Goal: Information Seeking & Learning: Find specific fact

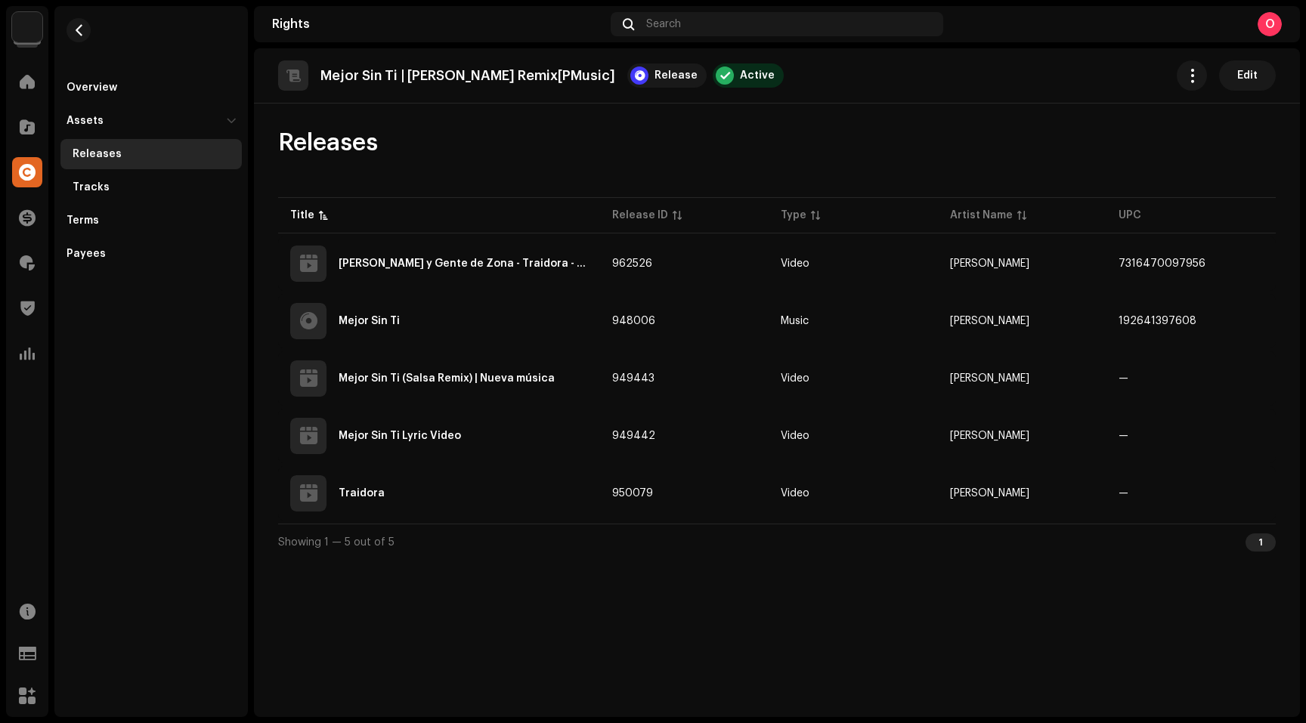
click at [1040, 598] on div "Mejor Sin Ti | [PERSON_NAME] Remix[PMusic] Release Active Edit Releases Title R…" at bounding box center [777, 382] width 1046 height 669
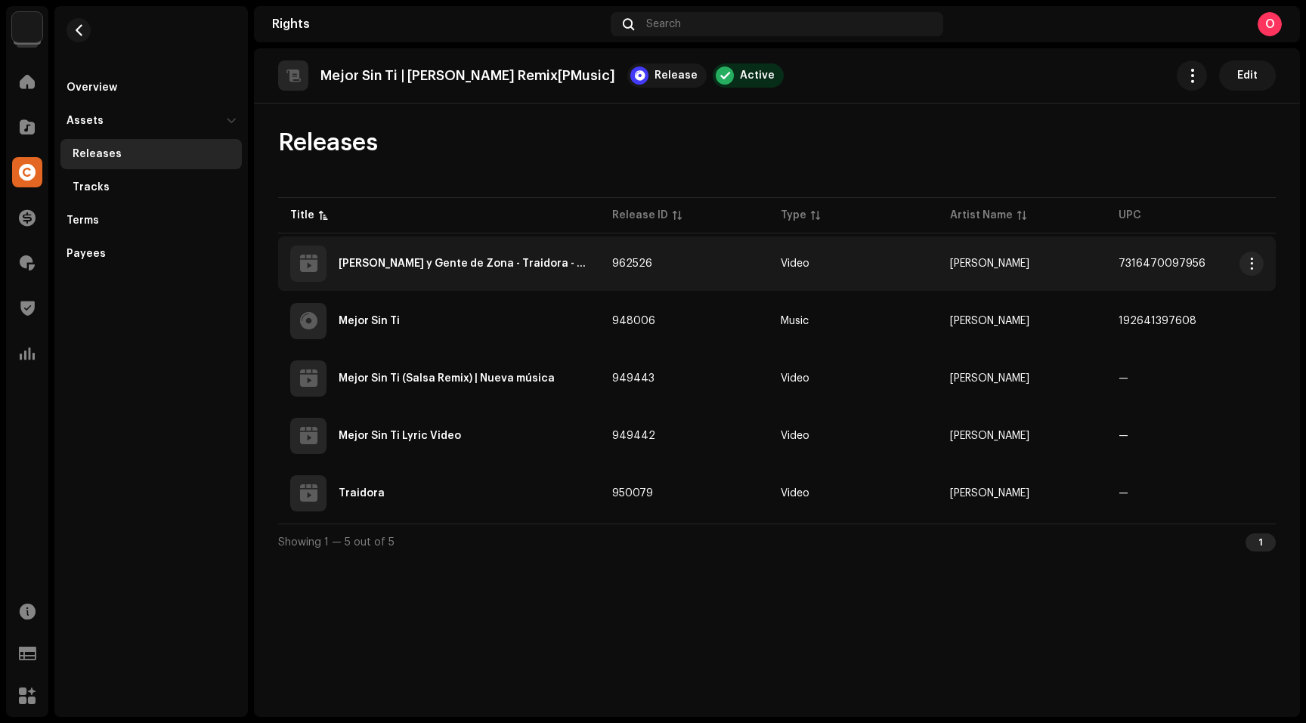
click at [393, 258] on div "[PERSON_NAME] y Gente de Zona - Traidora - Video 360 Grados en [GEOGRAPHIC_DATA]" at bounding box center [439, 264] width 298 height 36
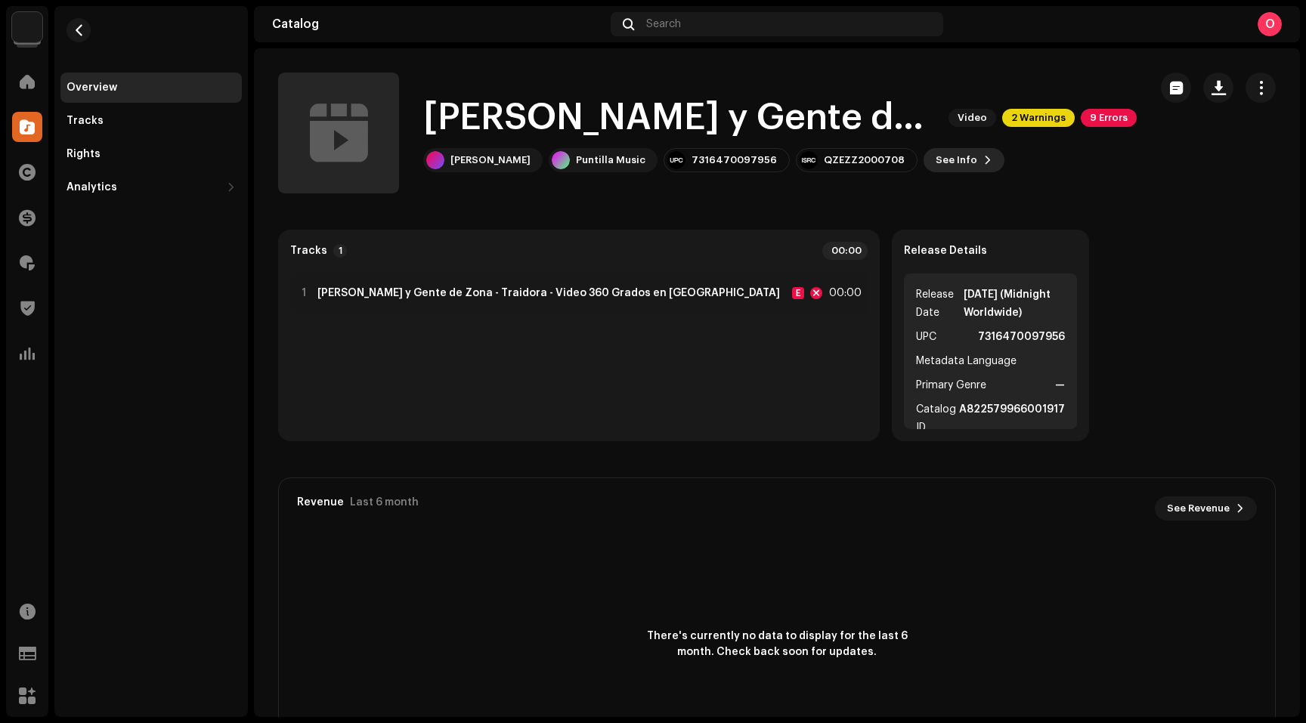
click at [935, 152] on span "See Info" at bounding box center [956, 160] width 42 height 30
click at [1091, 324] on div "[PERSON_NAME] y Gente de Zona - Traidora - Video 360 Grados en [GEOGRAPHIC_DATA…" at bounding box center [653, 361] width 1306 height 723
click at [82, 35] on span "button" at bounding box center [78, 30] width 11 height 12
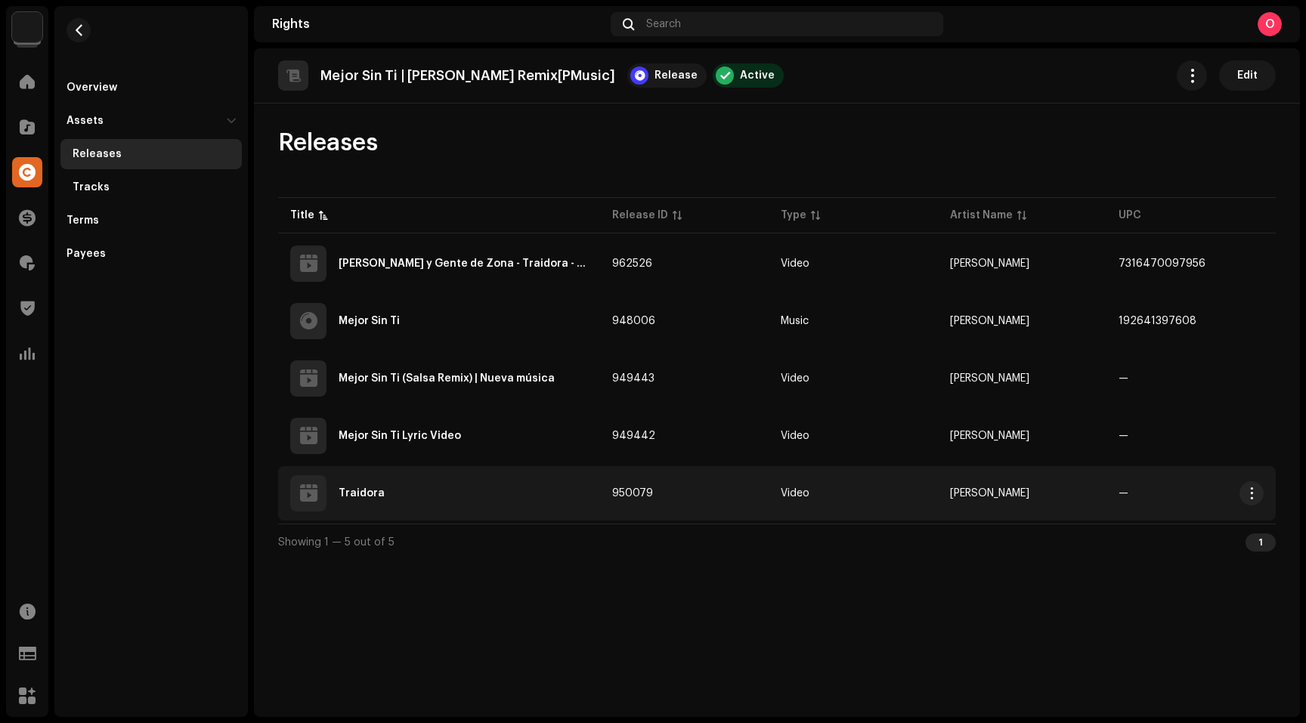
click at [370, 493] on div "Traidora" at bounding box center [361, 493] width 46 height 11
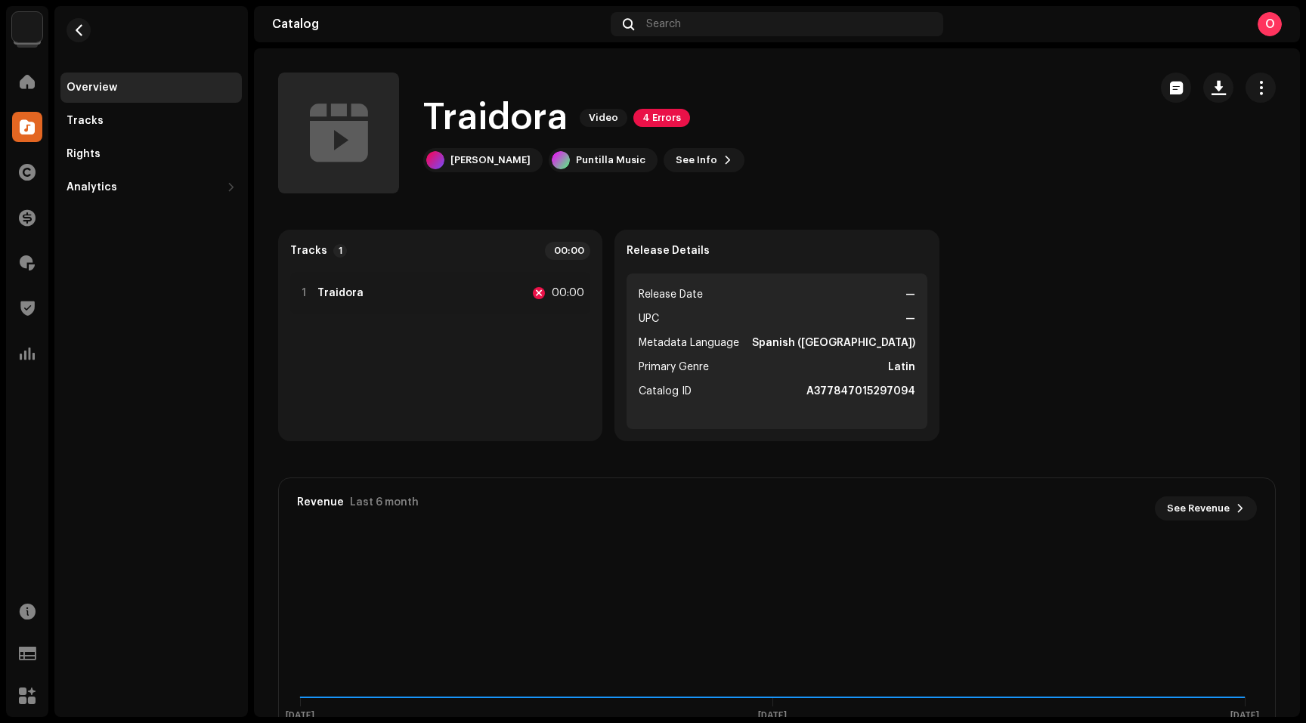
click at [852, 389] on strong "A377847015297094" at bounding box center [860, 391] width 109 height 18
copy strong "A377847015297094"
click at [78, 27] on span "button" at bounding box center [78, 30] width 11 height 12
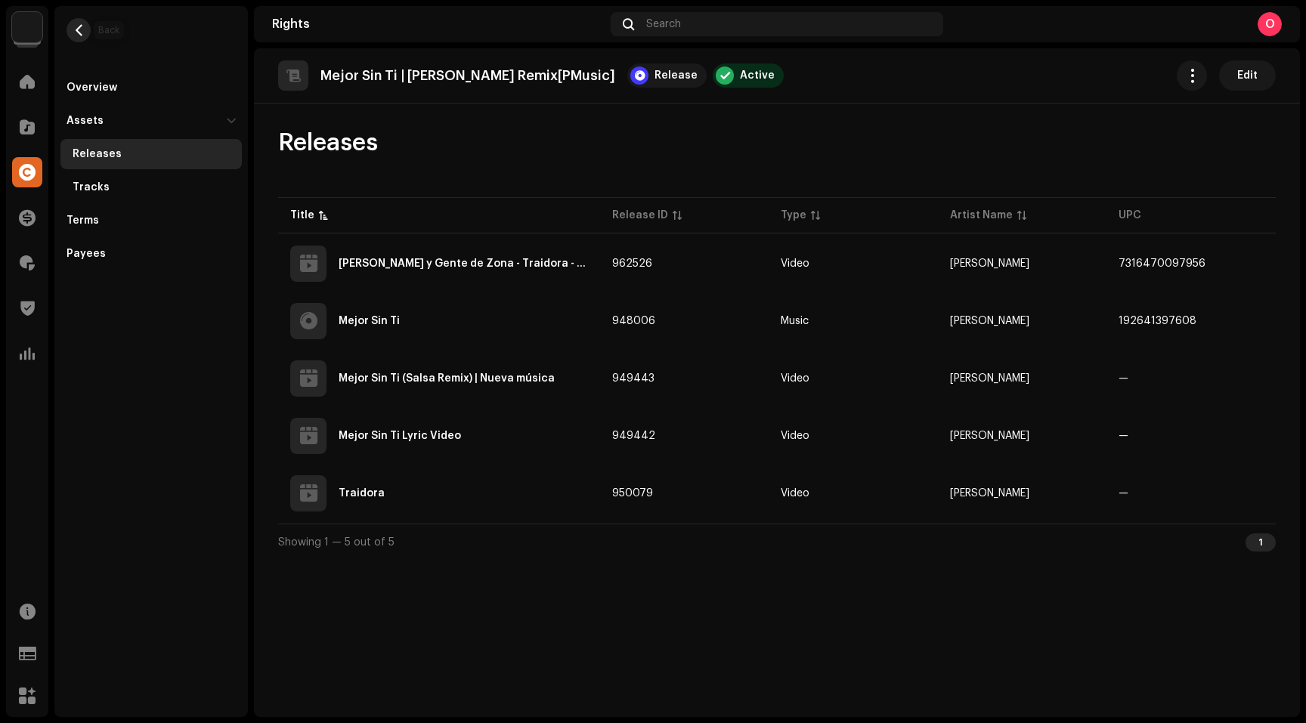
click at [79, 37] on button "button" at bounding box center [78, 30] width 24 height 24
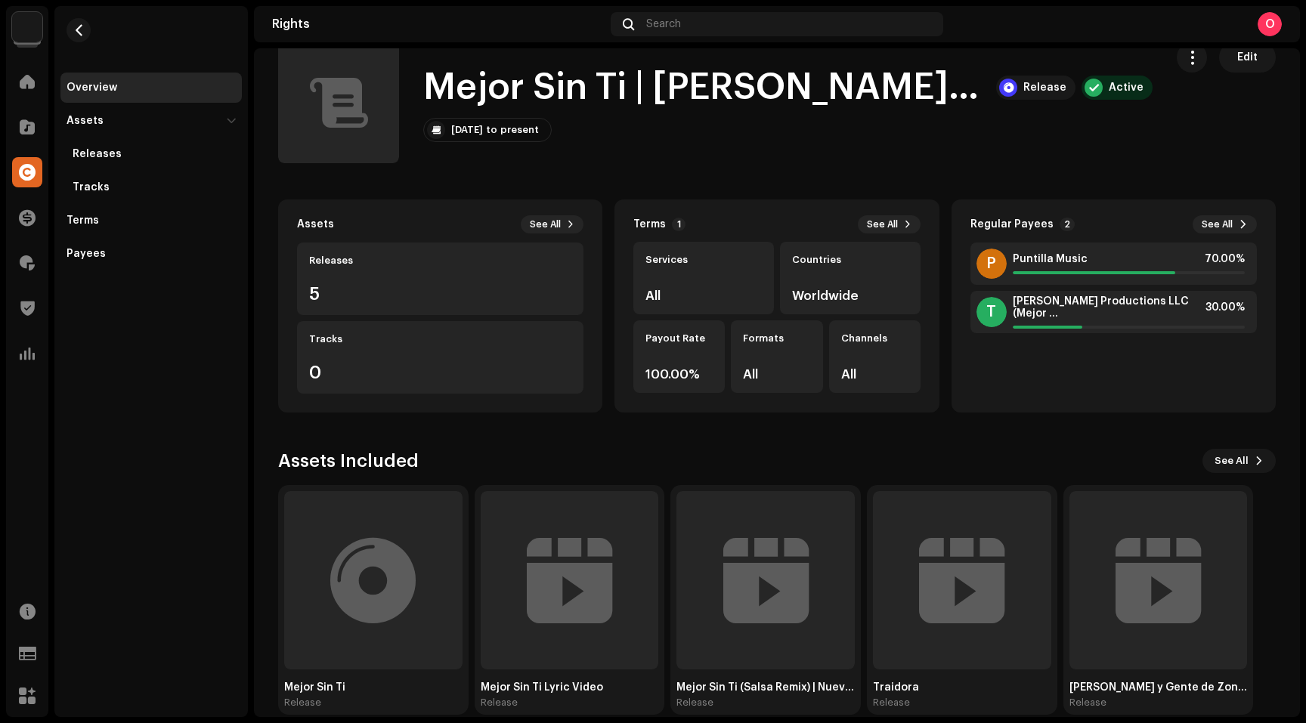
scroll to position [51, 0]
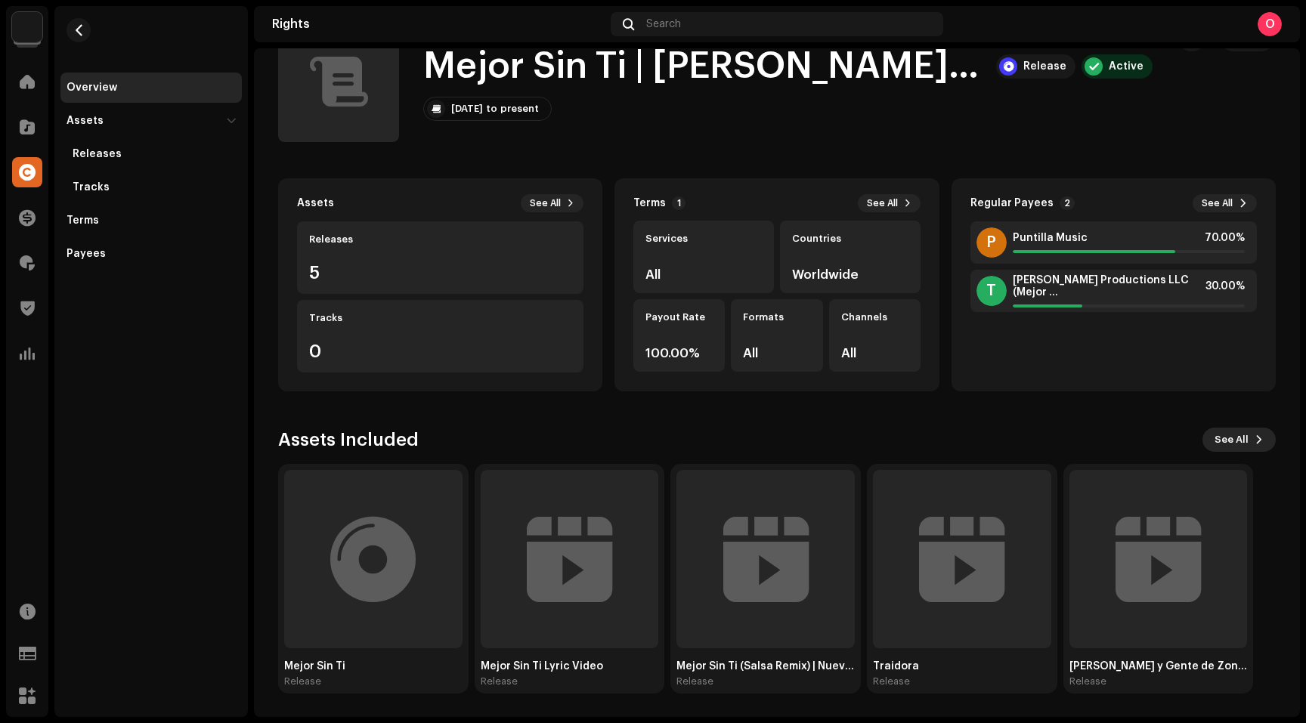
click at [1224, 440] on span "See All" at bounding box center [1231, 440] width 34 height 30
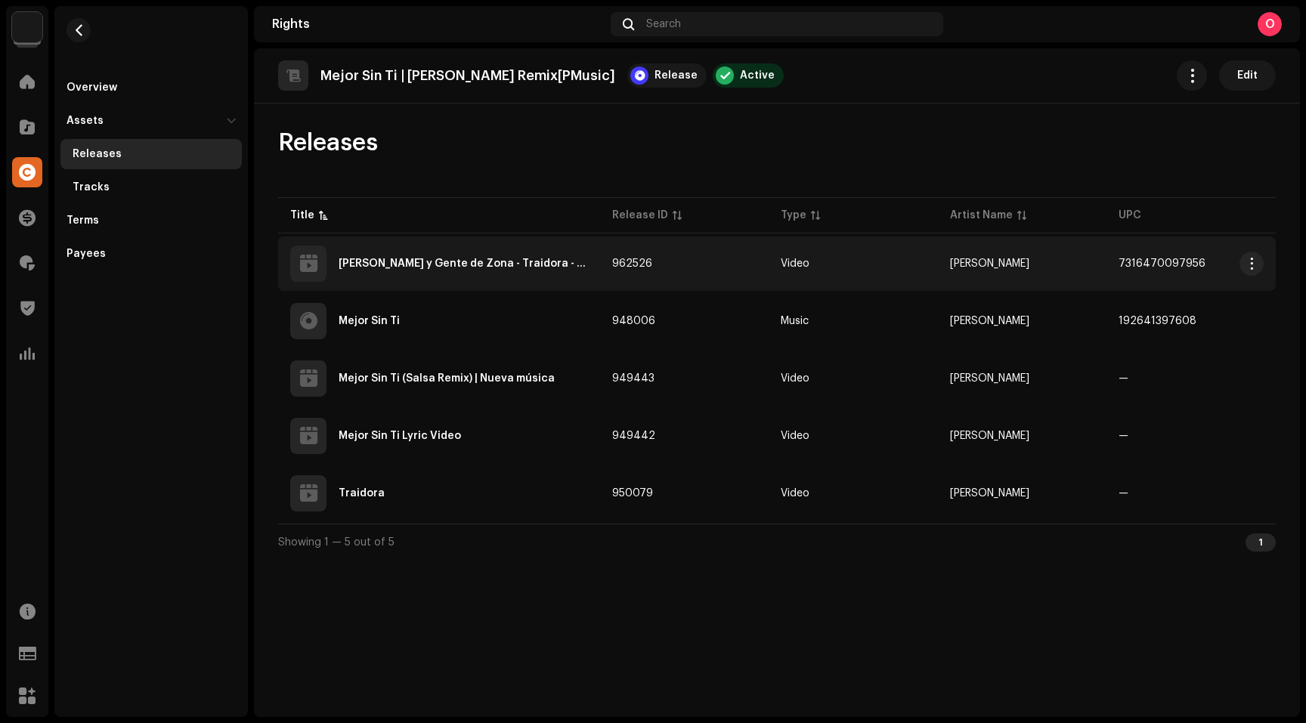
copy span "7316470097956"
drag, startPoint x: 1207, startPoint y: 259, endPoint x: 1116, endPoint y: 258, distance: 91.4
click at [1116, 258] on td "7316470097956" at bounding box center [1190, 263] width 169 height 54
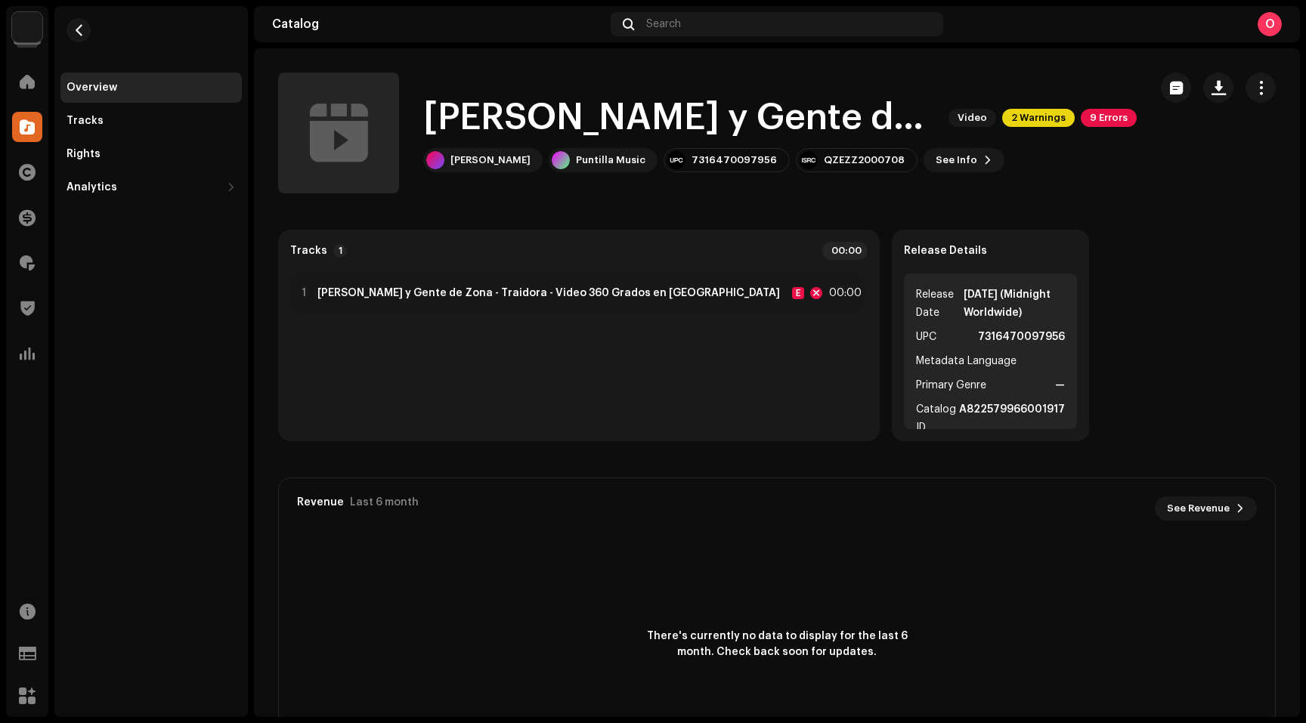
click at [959, 409] on strong "A822579966001917" at bounding box center [1012, 418] width 106 height 36
copy strong "A822579966001917"
click at [76, 29] on span "button" at bounding box center [78, 30] width 11 height 12
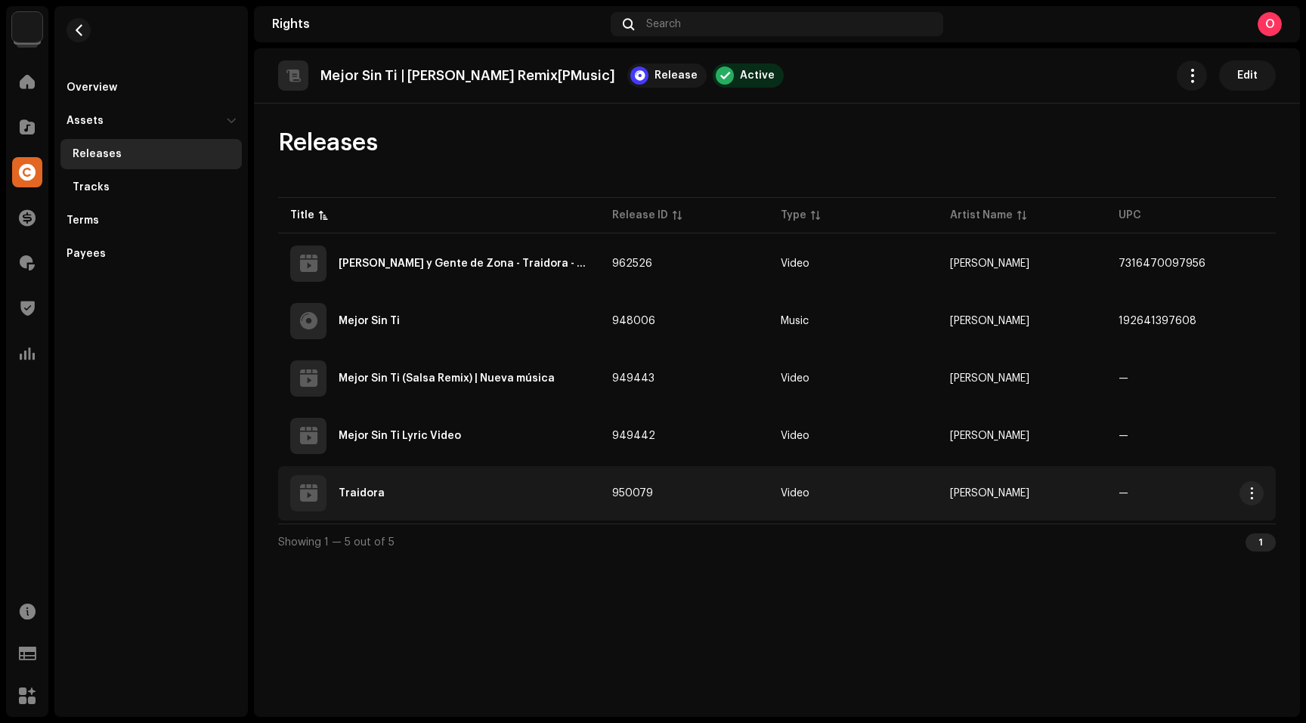
click at [368, 496] on div "Traidora" at bounding box center [361, 493] width 46 height 11
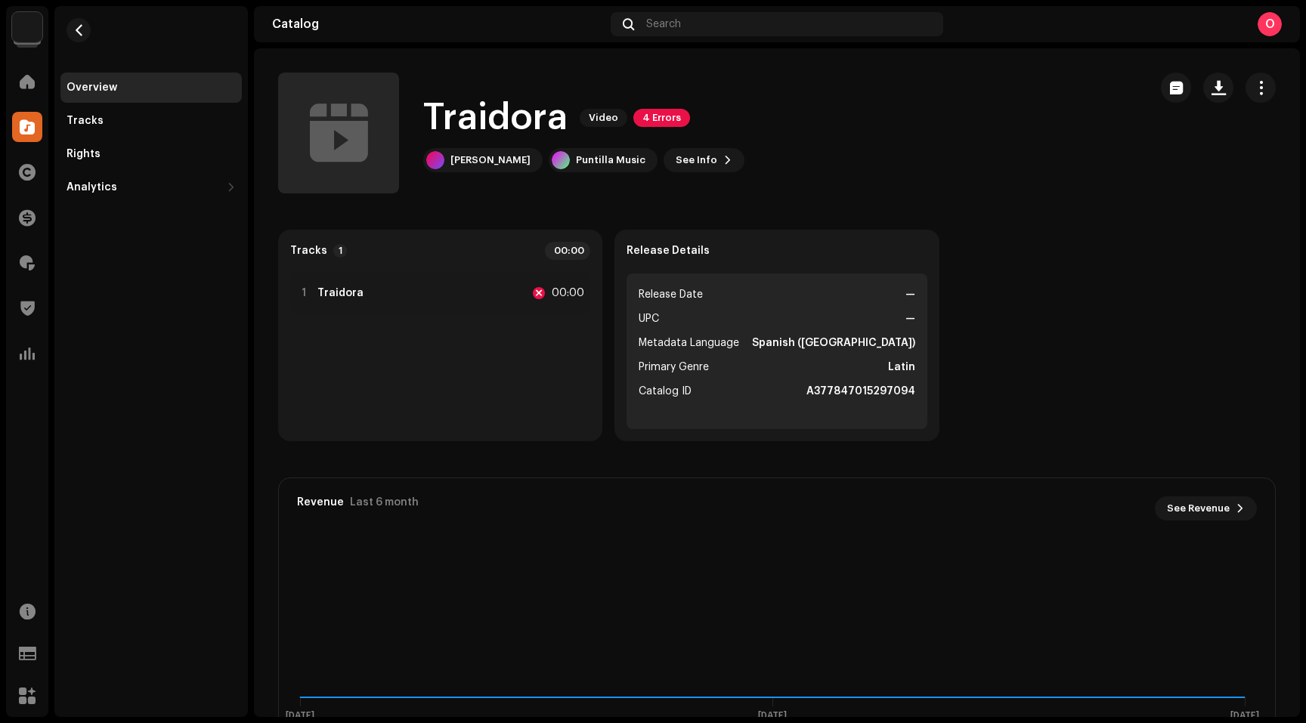
click at [842, 391] on strong "A377847015297094" at bounding box center [860, 391] width 109 height 18
copy strong "A377847015297094"
drag, startPoint x: 1000, startPoint y: 107, endPoint x: 845, endPoint y: 125, distance: 155.9
click at [1000, 107] on div "Traidora Video 4 Errors [PERSON_NAME] Puntilla Music See Info" at bounding box center [707, 133] width 858 height 121
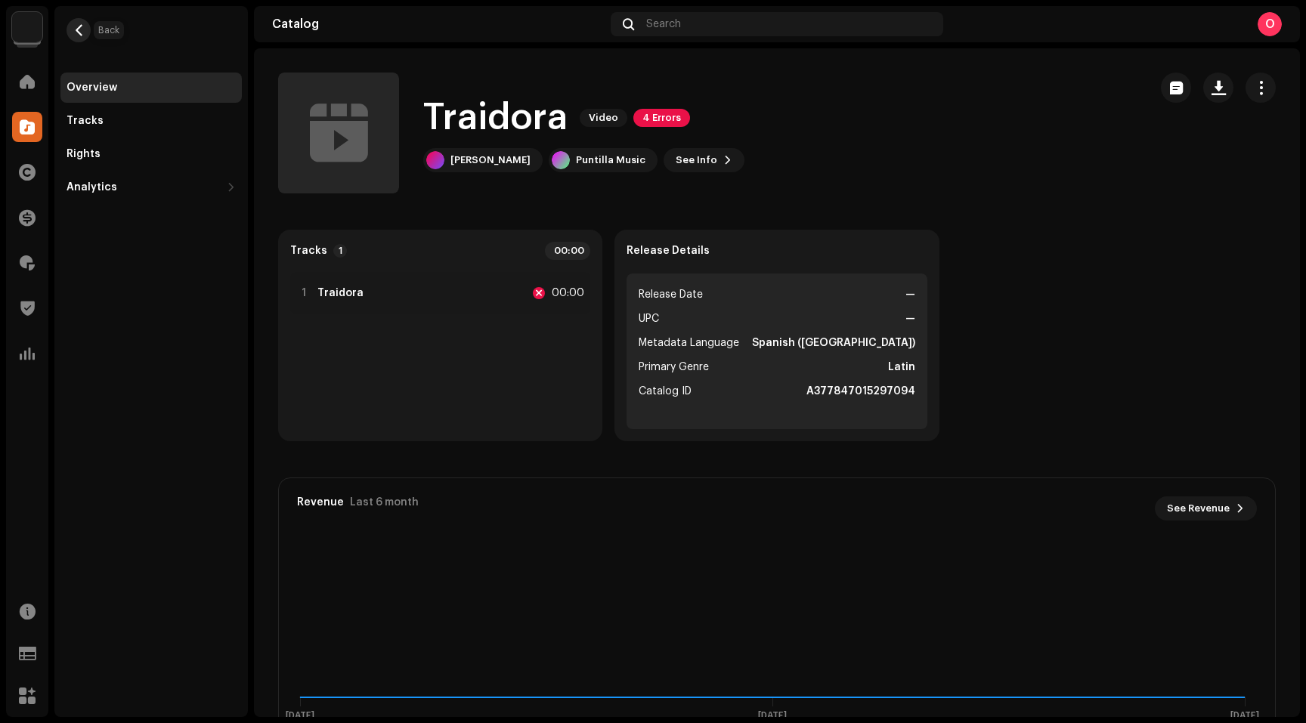
click at [76, 24] on span "button" at bounding box center [78, 30] width 11 height 12
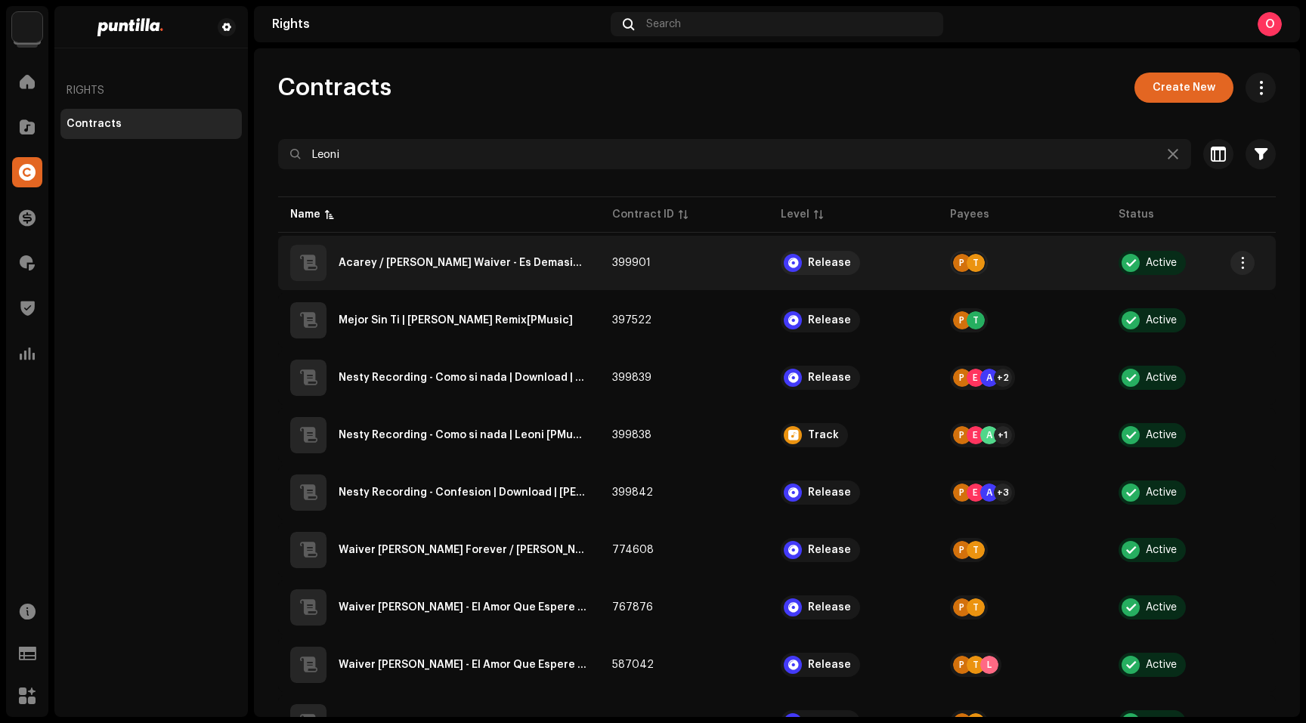
click at [534, 267] on div "Acarey / [PERSON_NAME] Waiver - Es Demasiado Tarde [PMusic]" at bounding box center [462, 263] width 249 height 11
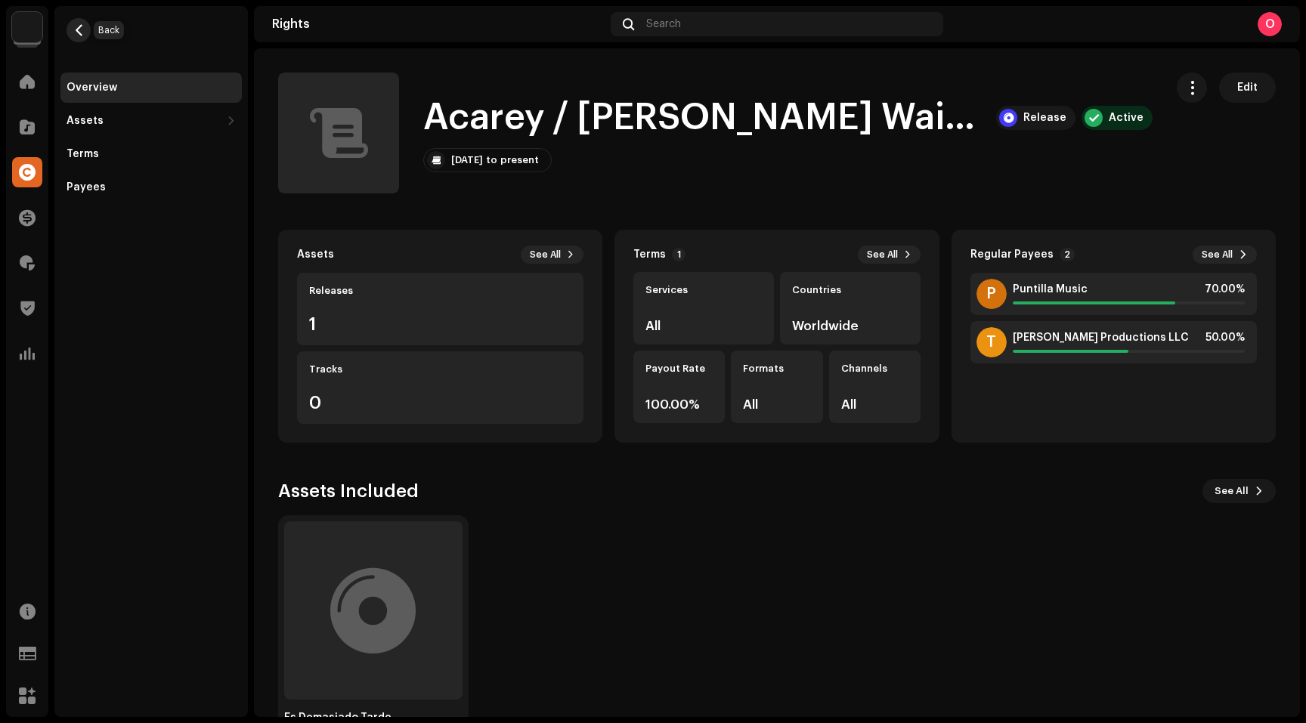
click at [83, 33] on span "button" at bounding box center [78, 30] width 11 height 12
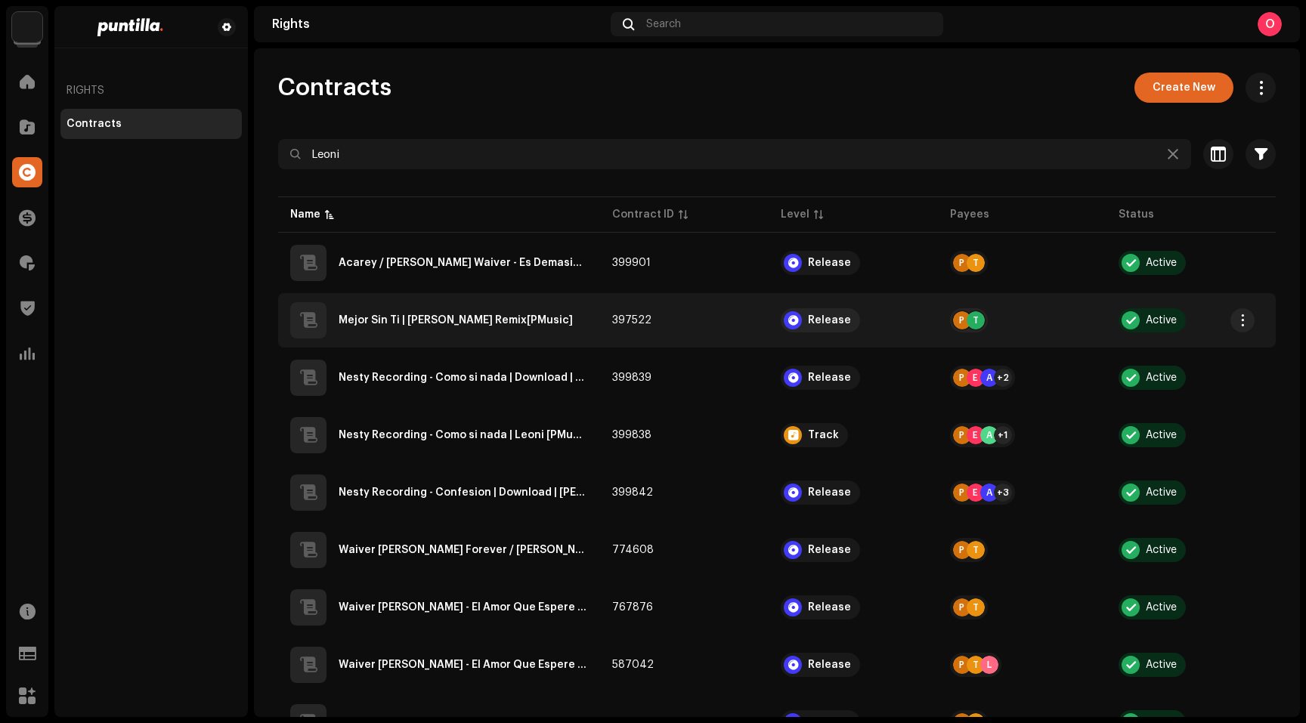
click at [432, 317] on div "Mejor Sin Ti | [PERSON_NAME] Remix[PMusic]" at bounding box center [455, 320] width 234 height 11
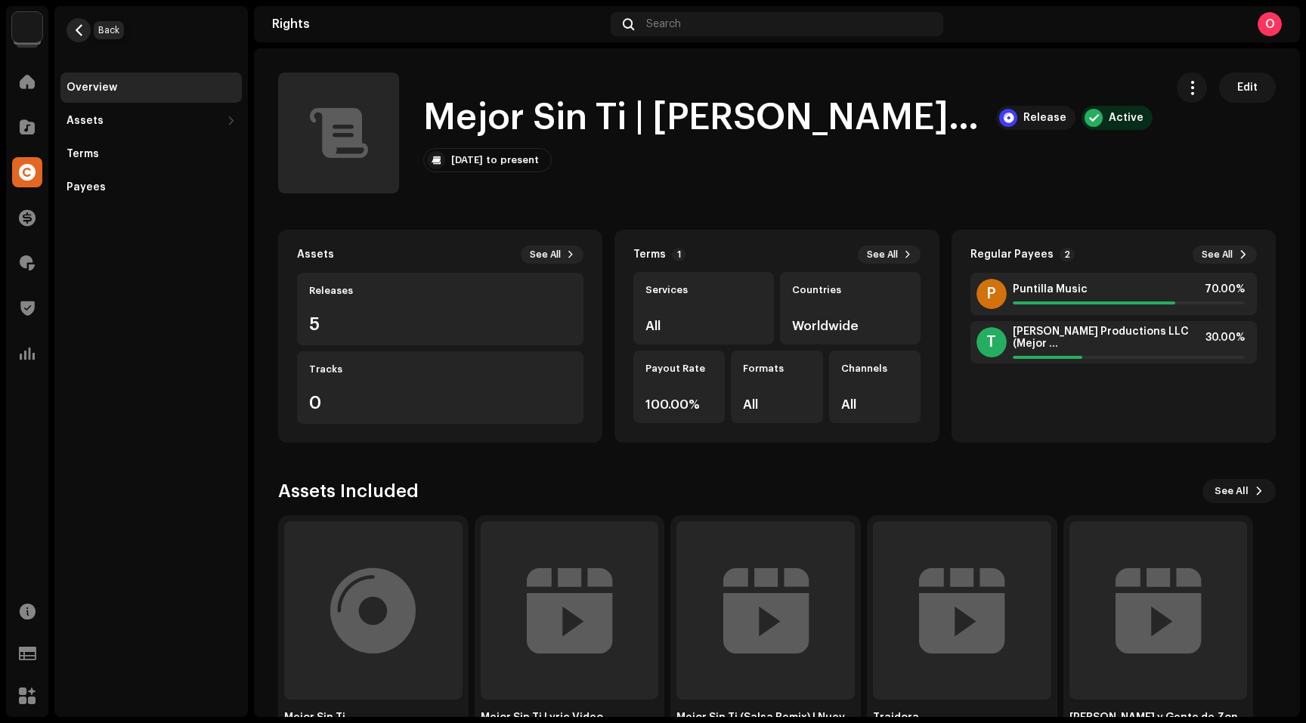
click at [82, 33] on span "button" at bounding box center [78, 30] width 11 height 12
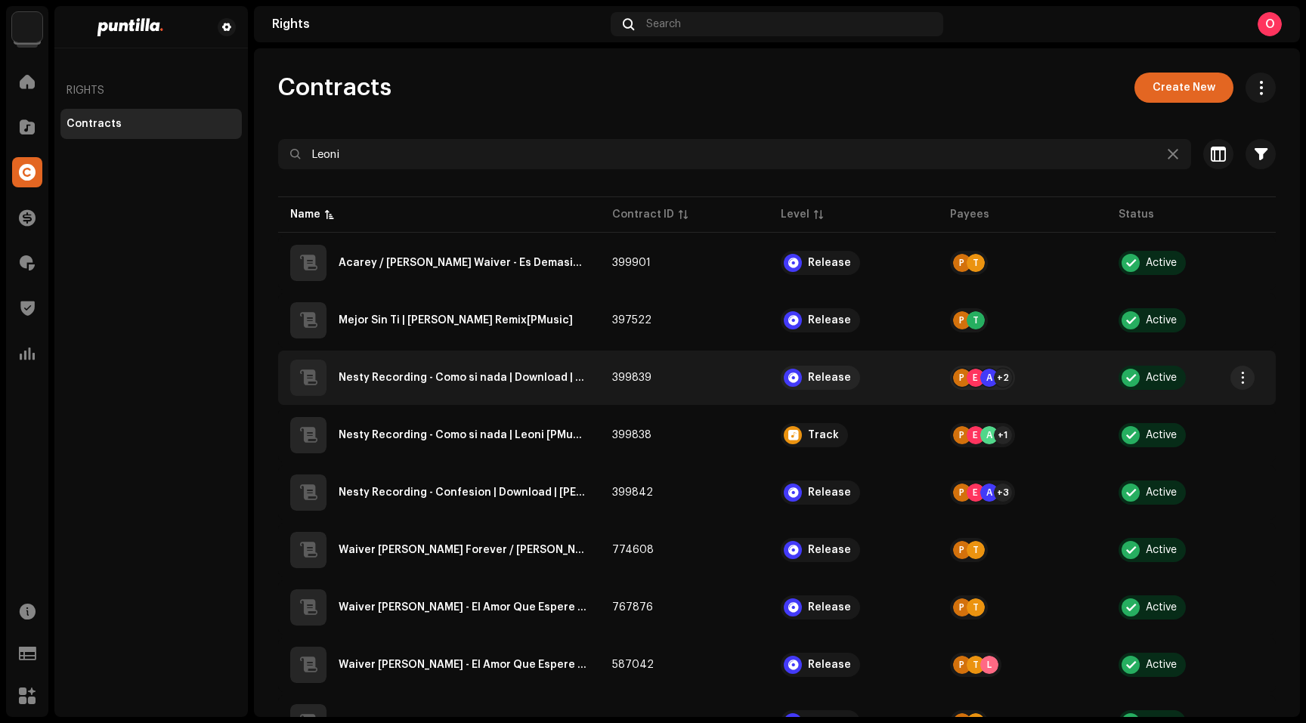
click at [468, 382] on div "Nesty Recording - Como si nada | Download | Leoni | Motiff [PMusic]" at bounding box center [462, 377] width 249 height 11
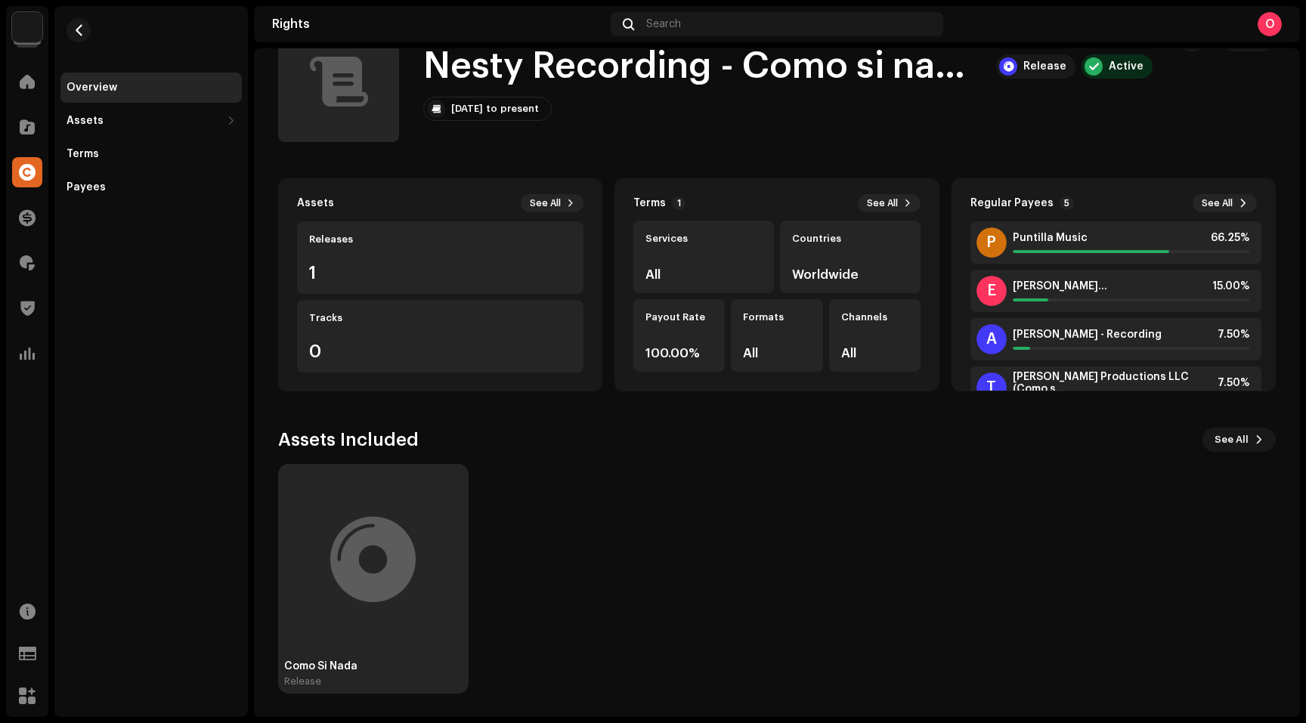
click at [382, 559] on div at bounding box center [372, 559] width 85 height 0
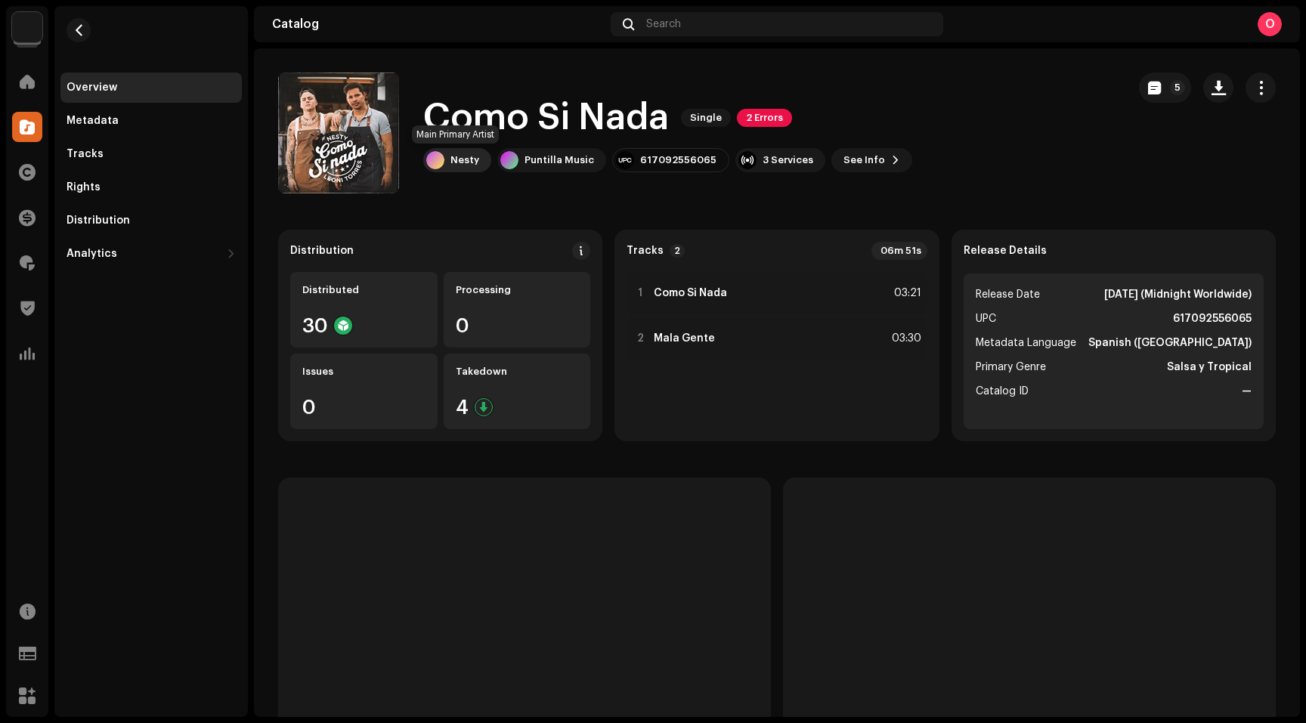
click at [462, 160] on div "Nesty" at bounding box center [464, 160] width 29 height 12
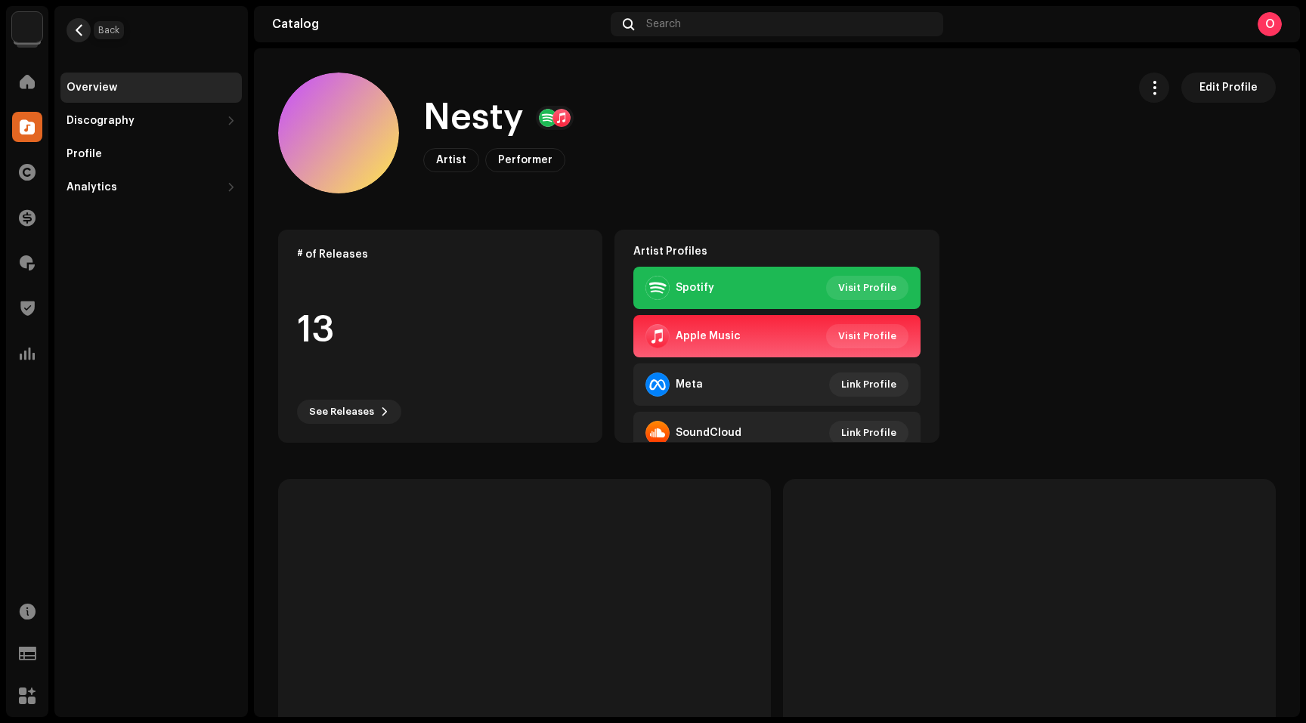
click at [79, 29] on span "button" at bounding box center [78, 30] width 11 height 12
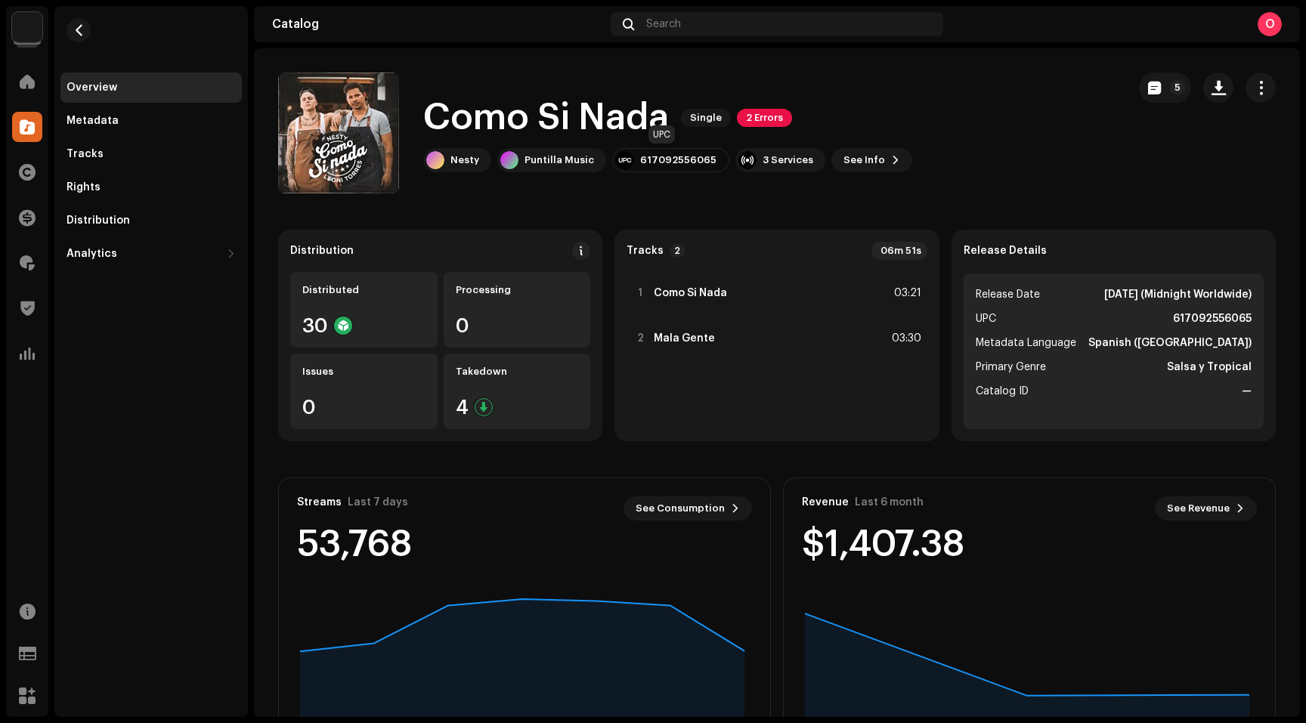
click at [672, 162] on div "617092556065" at bounding box center [678, 160] width 76 height 12
click at [668, 162] on div "617092556065" at bounding box center [678, 160] width 76 height 12
click at [669, 162] on div "617092556065" at bounding box center [678, 160] width 76 height 12
copy div "617092556065"
click at [111, 157] on div "Tracks" at bounding box center [150, 154] width 169 height 12
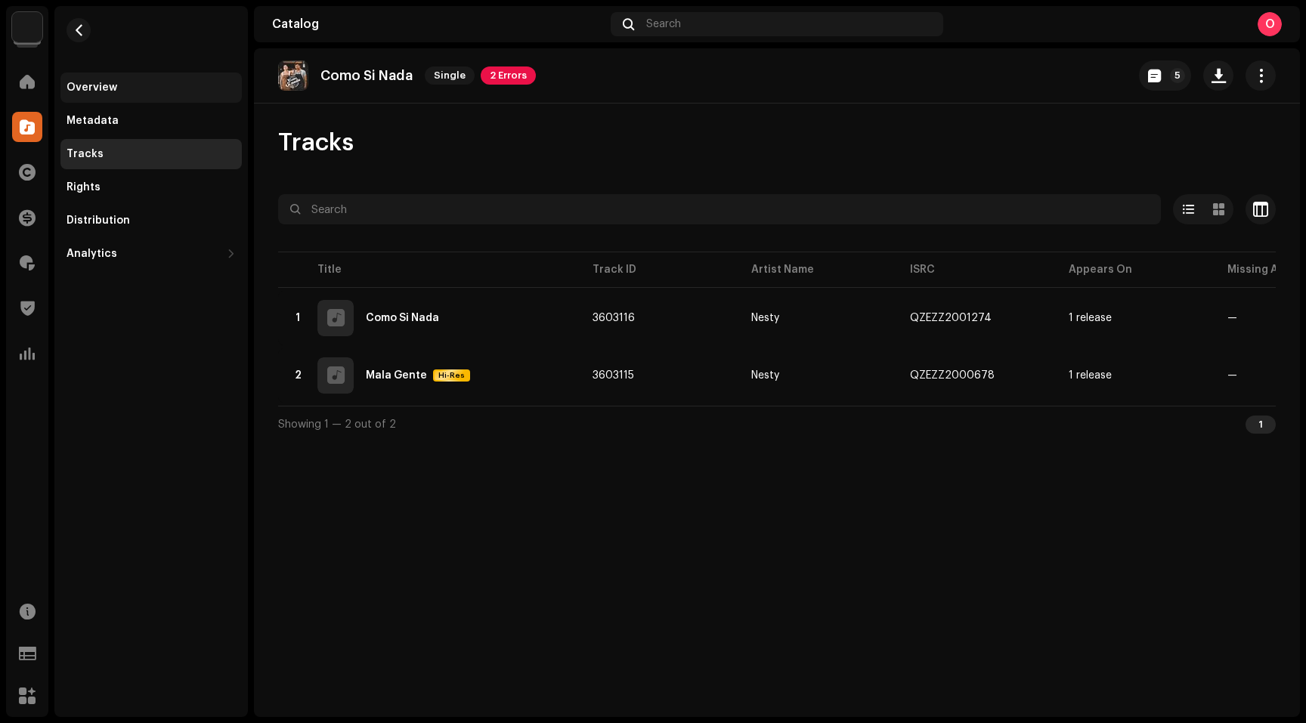
click at [99, 85] on div "Overview" at bounding box center [91, 88] width 51 height 12
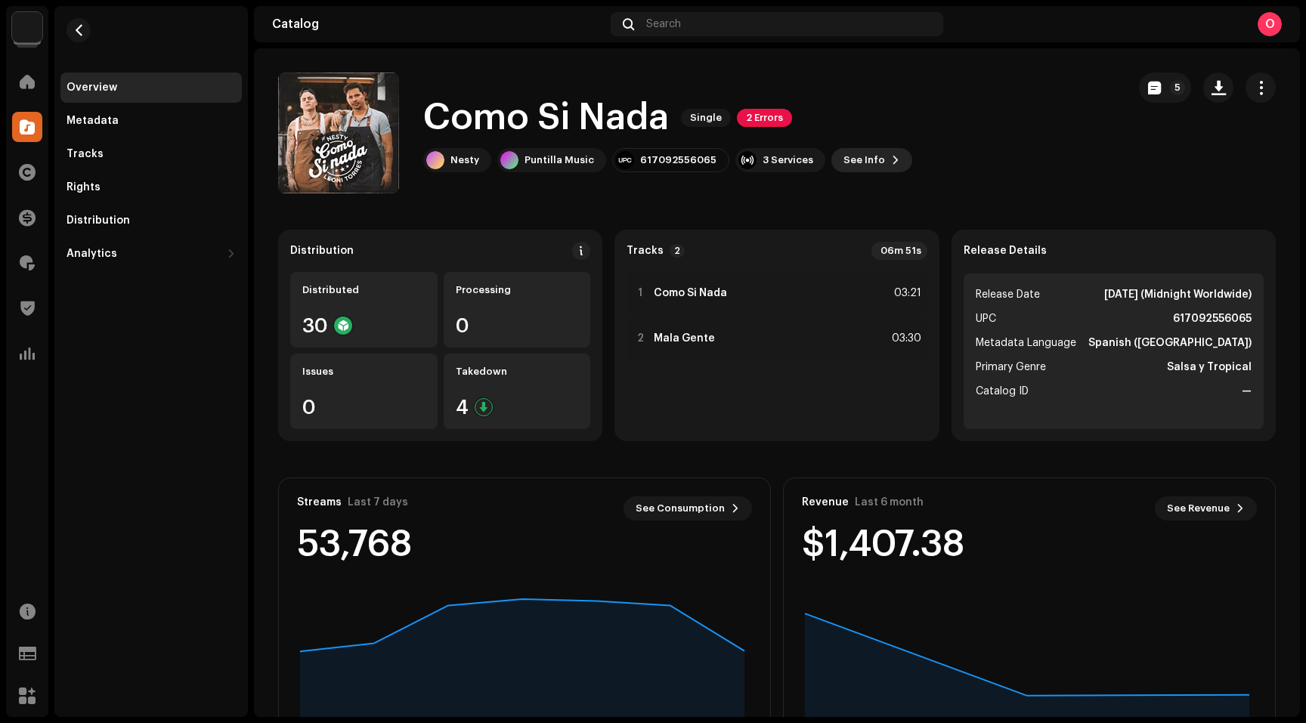
click at [854, 162] on span "See Info" at bounding box center [864, 160] width 42 height 30
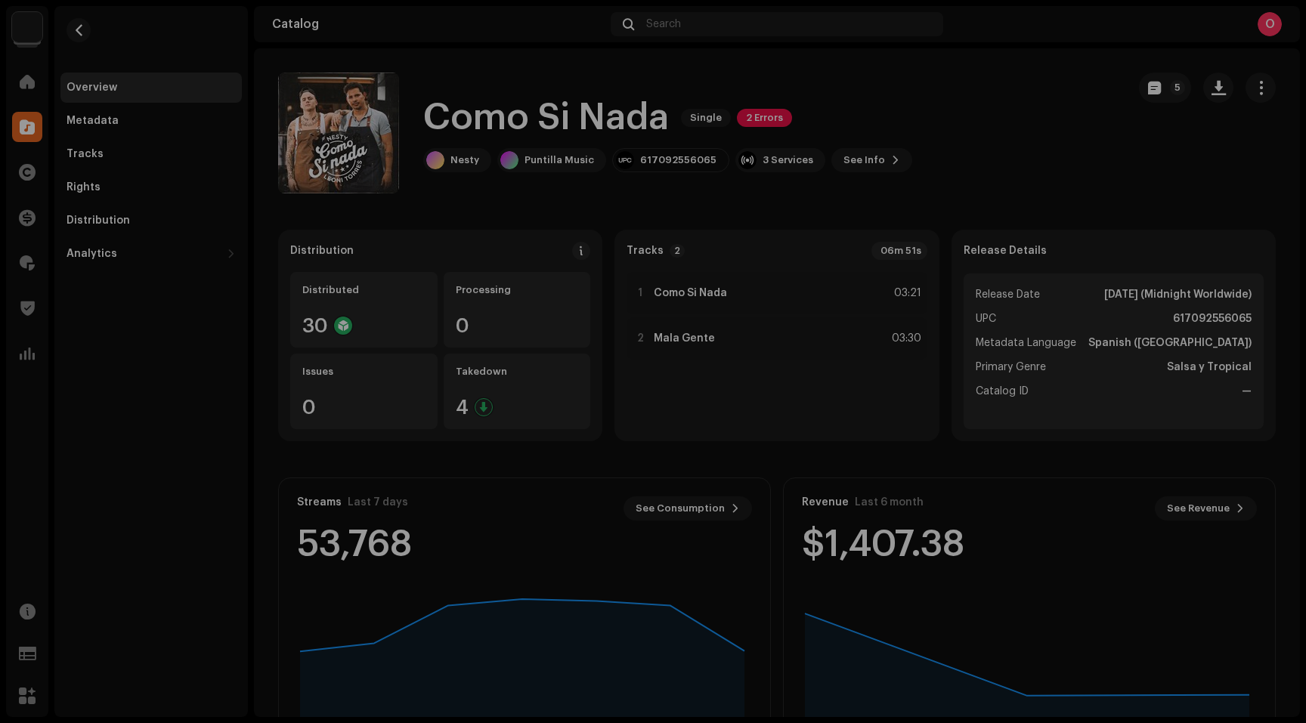
click at [995, 131] on div "Como Si Nada 1296563 Metadata Distribution Metadata Language Spanish ([GEOGRAPH…" at bounding box center [653, 361] width 1306 height 723
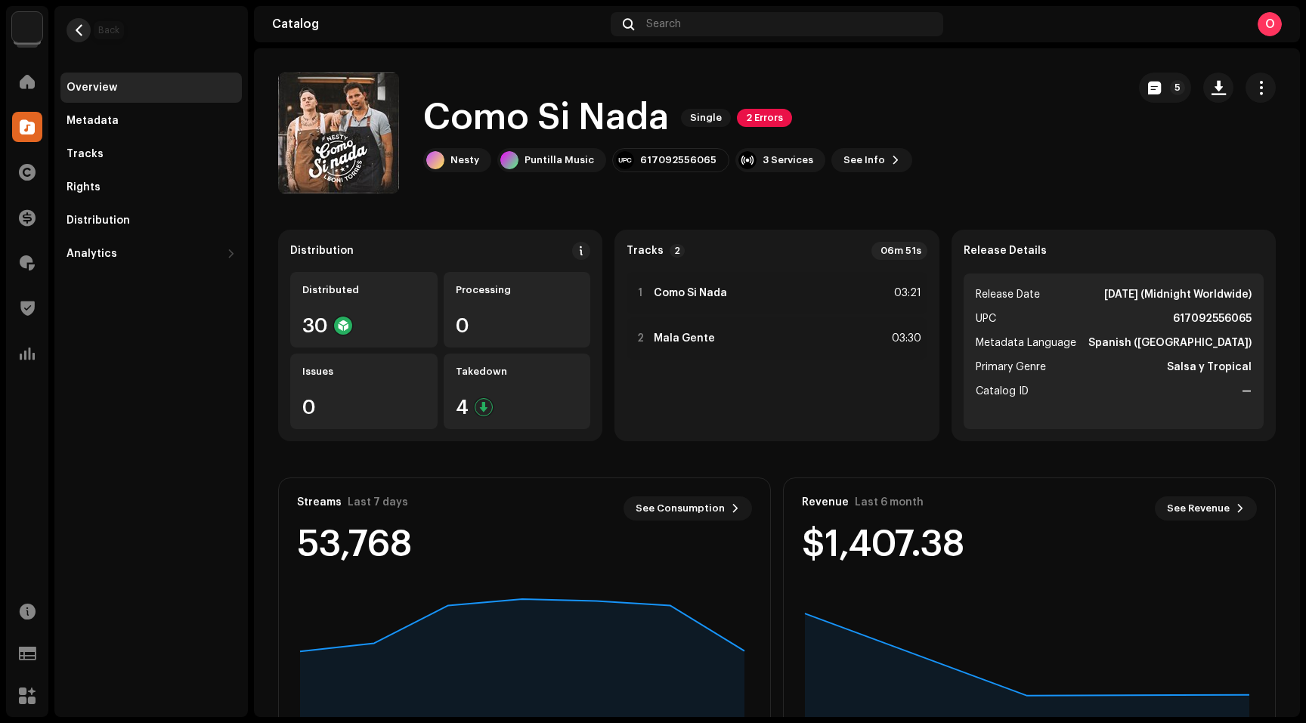
click at [80, 32] on span "button" at bounding box center [78, 30] width 11 height 12
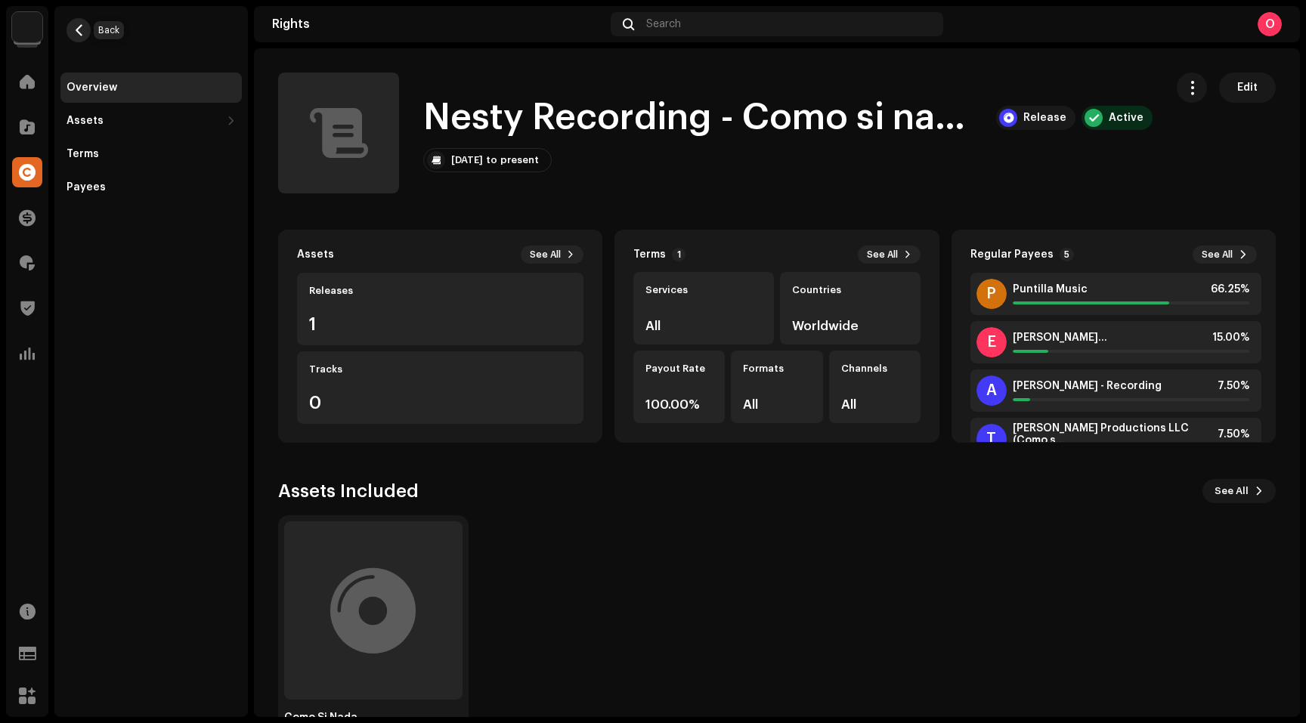
click at [80, 32] on span "button" at bounding box center [78, 30] width 11 height 12
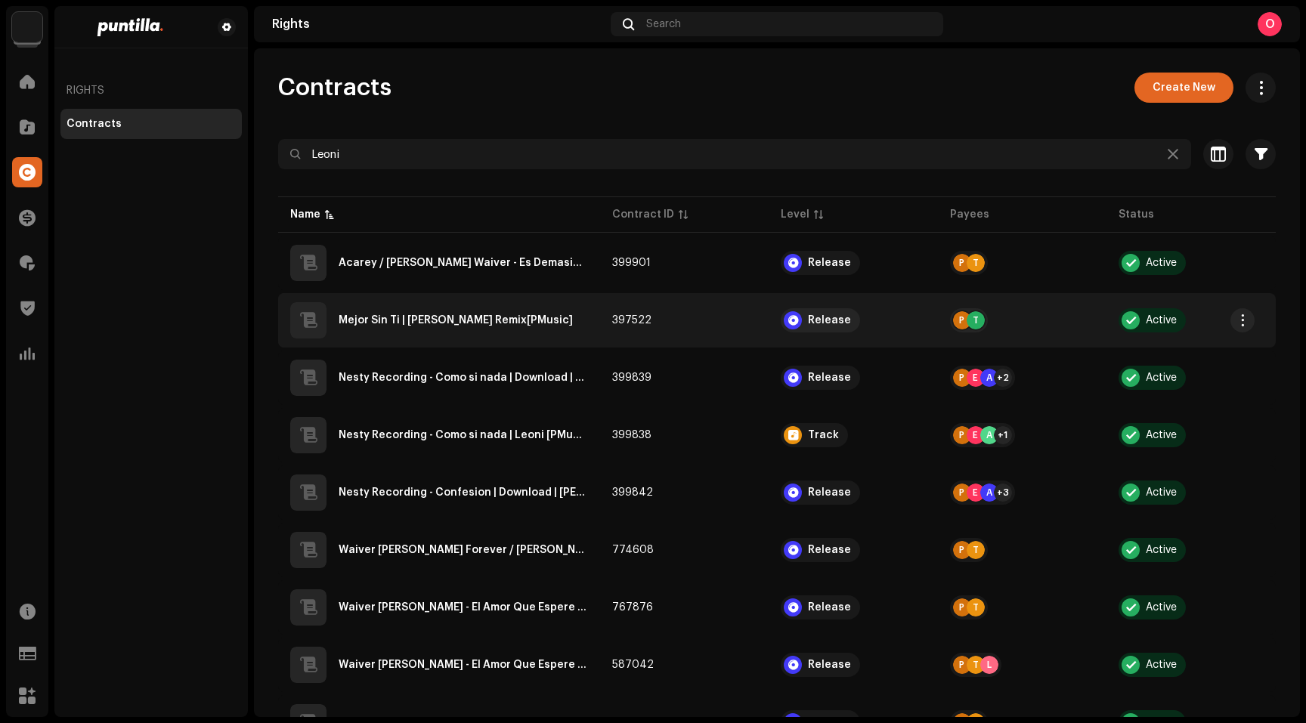
click at [449, 319] on div "Mejor Sin Ti | [PERSON_NAME] Remix[PMusic]" at bounding box center [455, 320] width 234 height 11
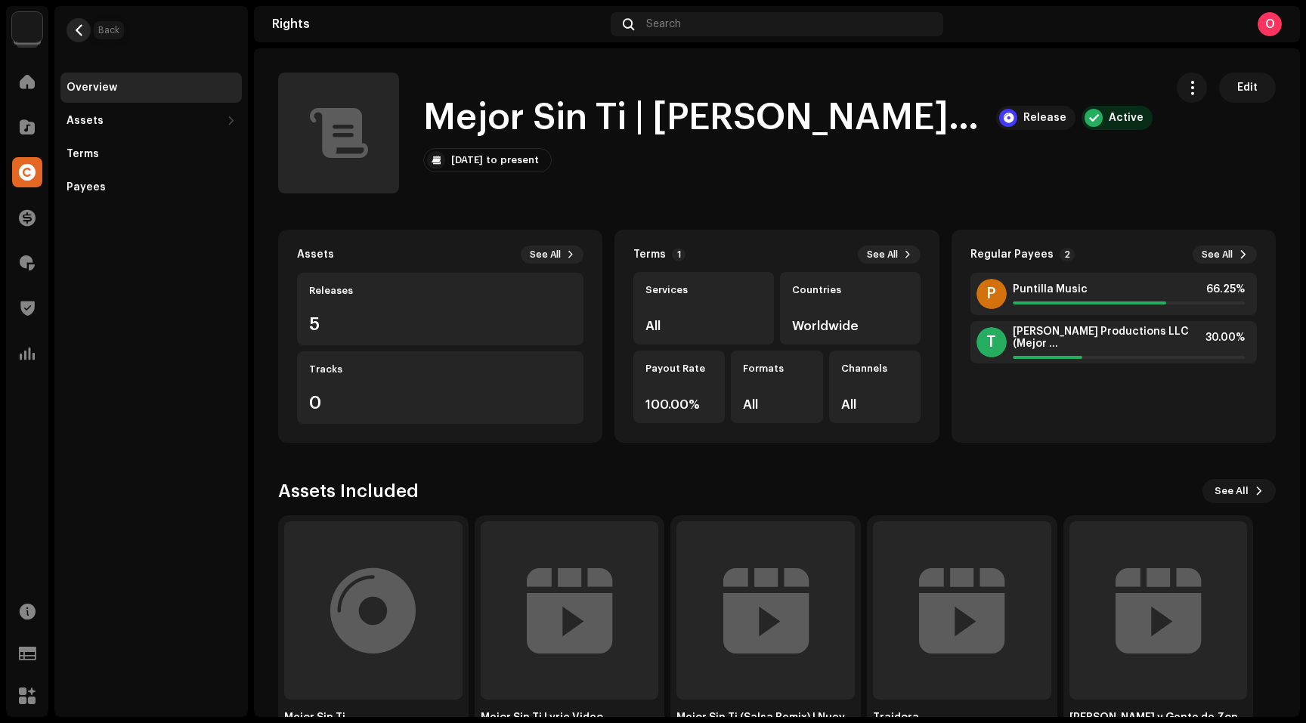
click at [80, 28] on span "button" at bounding box center [78, 30] width 11 height 12
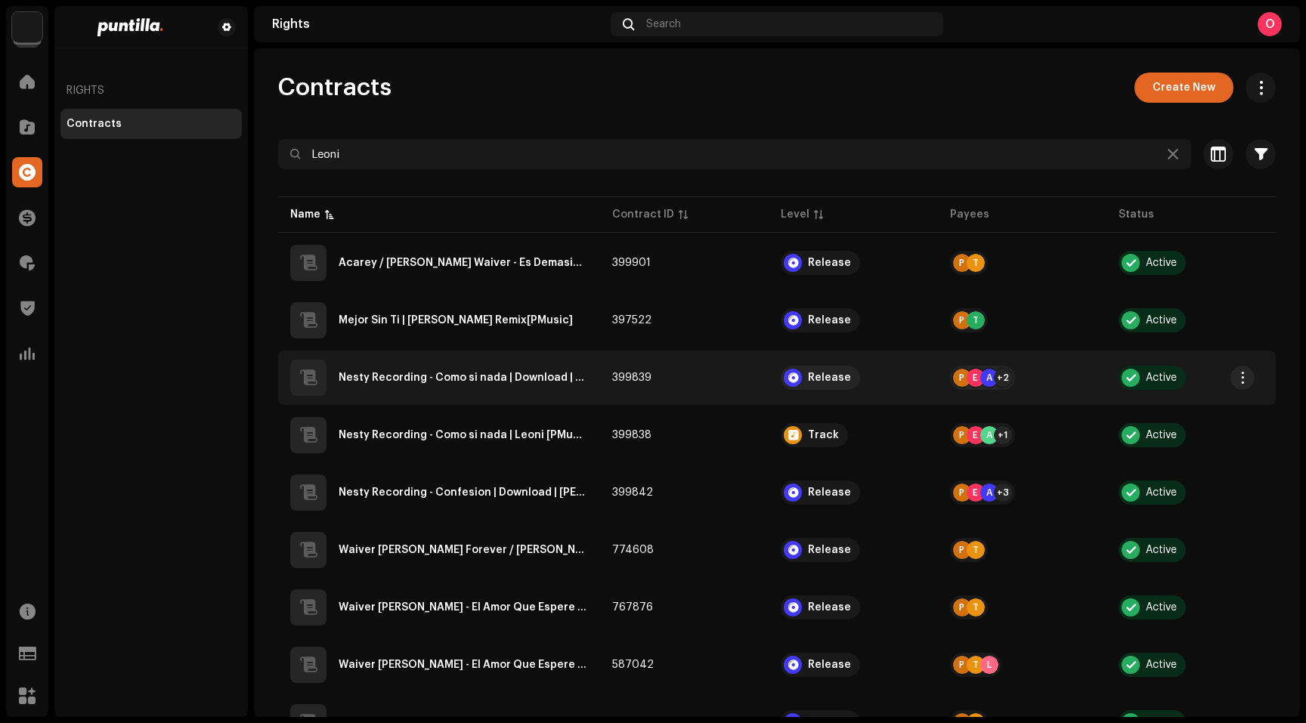
click at [442, 379] on div "Nesty Recording - Como si nada | Download | Leoni | Motiff [PMusic]" at bounding box center [462, 377] width 249 height 11
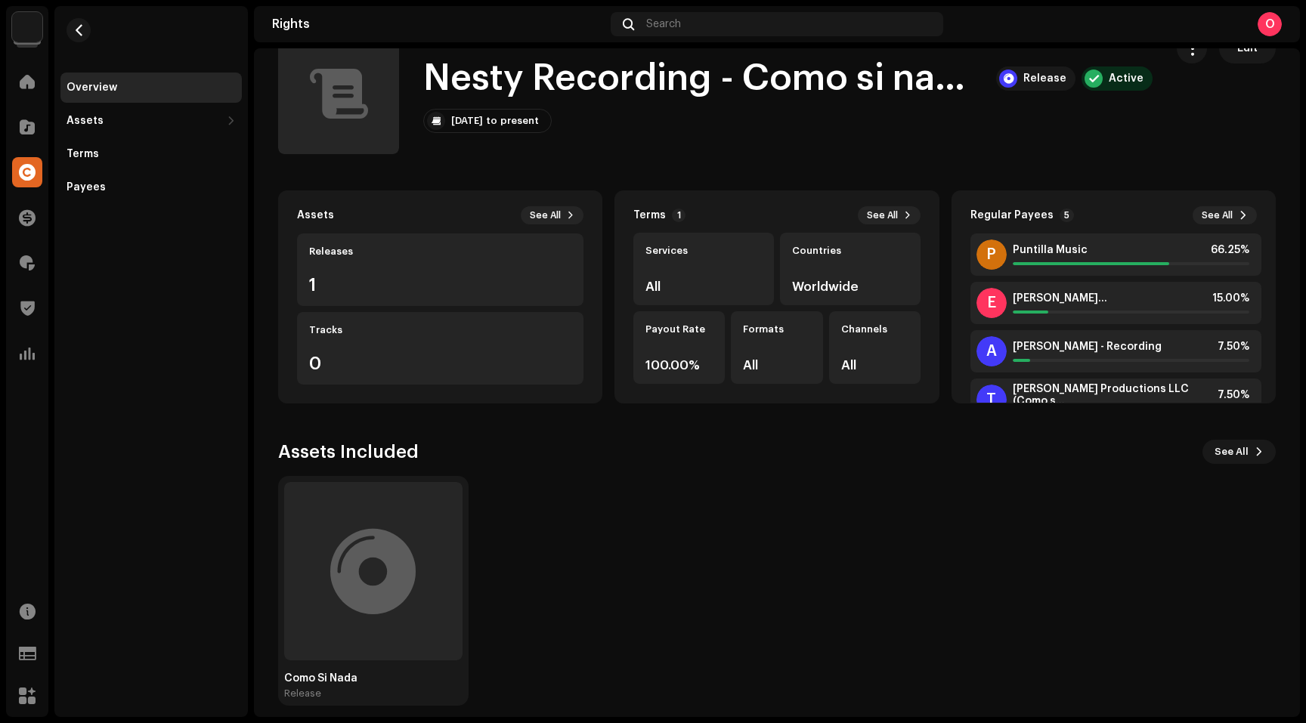
scroll to position [51, 0]
